Goal: Information Seeking & Learning: Learn about a topic

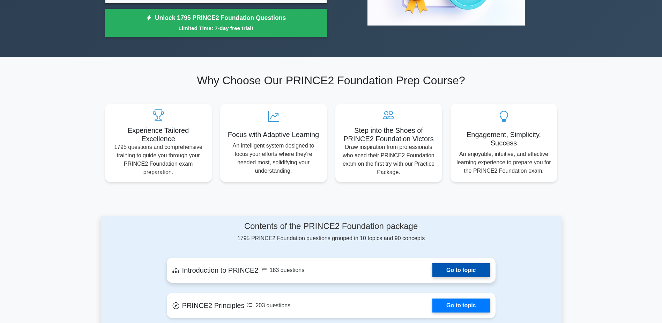
scroll to position [175, 0]
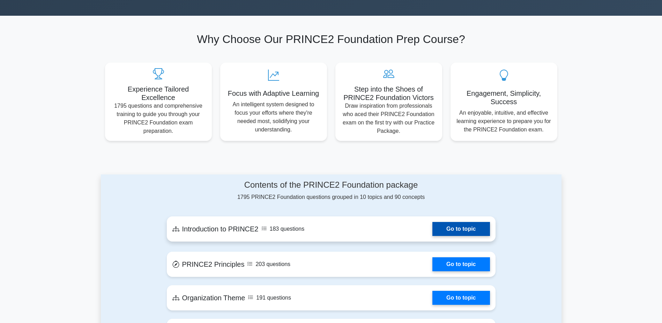
click at [471, 222] on link "Go to topic" at bounding box center [460, 229] width 57 height 14
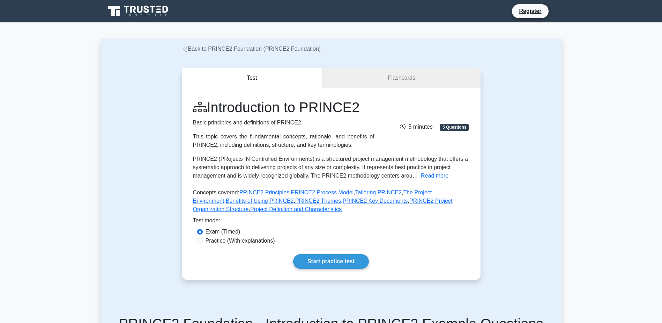
click at [243, 243] on label "Practice (With explanations)" at bounding box center [240, 240] width 69 height 8
click at [203, 243] on input "Practice (With explanations)" at bounding box center [200, 241] width 6 height 6
radio input "true"
click at [340, 262] on link "Start practice test" at bounding box center [331, 261] width 76 height 15
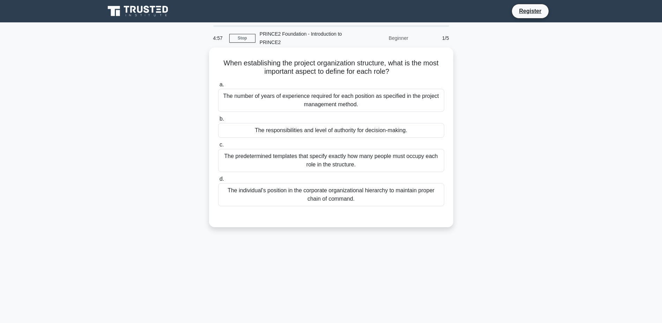
drag, startPoint x: 210, startPoint y: 61, endPoint x: 409, endPoint y: 71, distance: 199.5
click at [409, 71] on div "When establishing the project organization structure, what is the most importan…" at bounding box center [331, 136] width 244 height 179
drag, startPoint x: 409, startPoint y: 71, endPoint x: 409, endPoint y: 77, distance: 5.9
click at [409, 77] on div "When establishing the project organization structure, what is the most importan…" at bounding box center [331, 137] width 239 height 174
